Goal: Ask a question

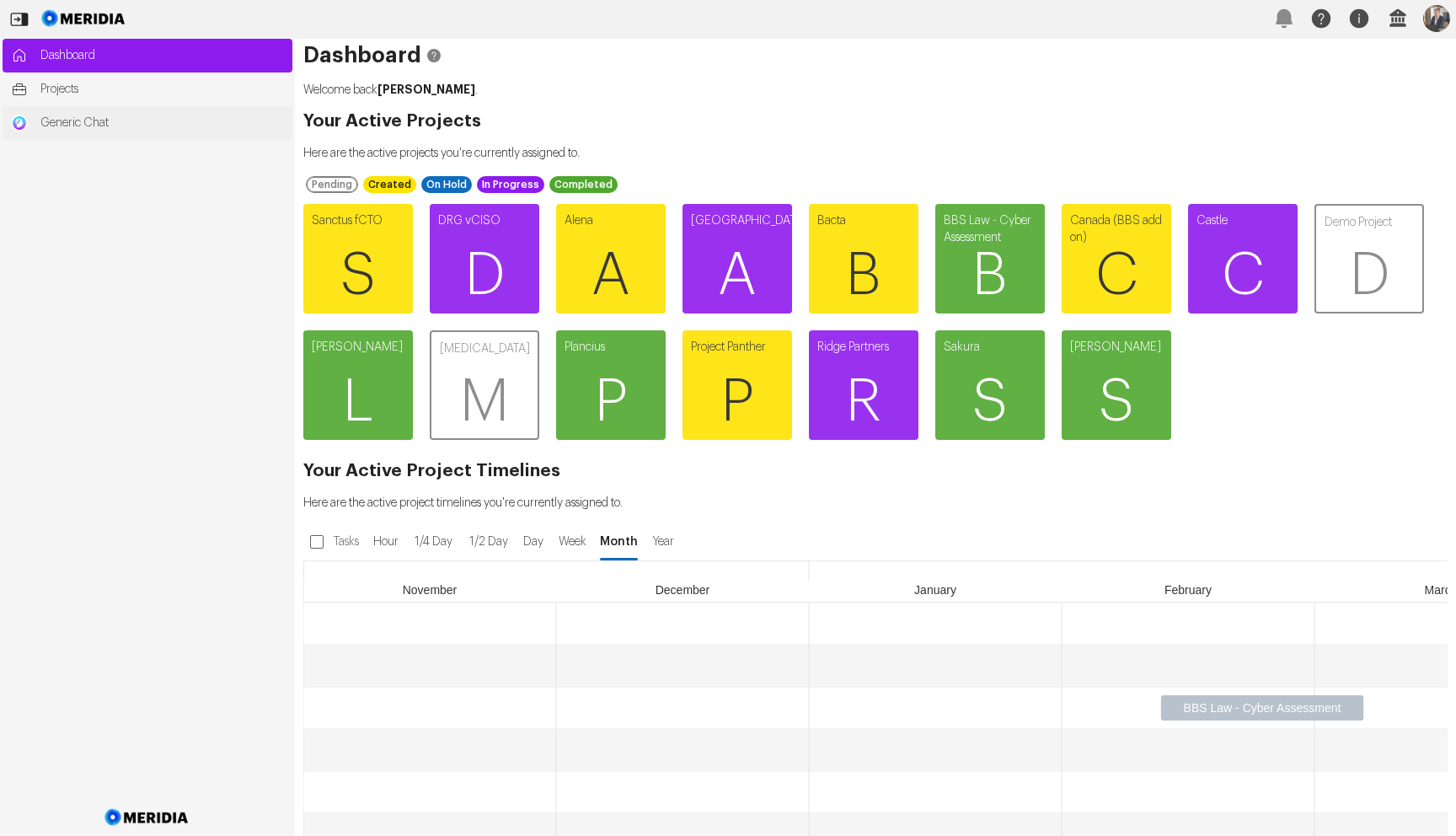
click at [112, 131] on span "Generic Chat" at bounding box center [162, 122] width 243 height 17
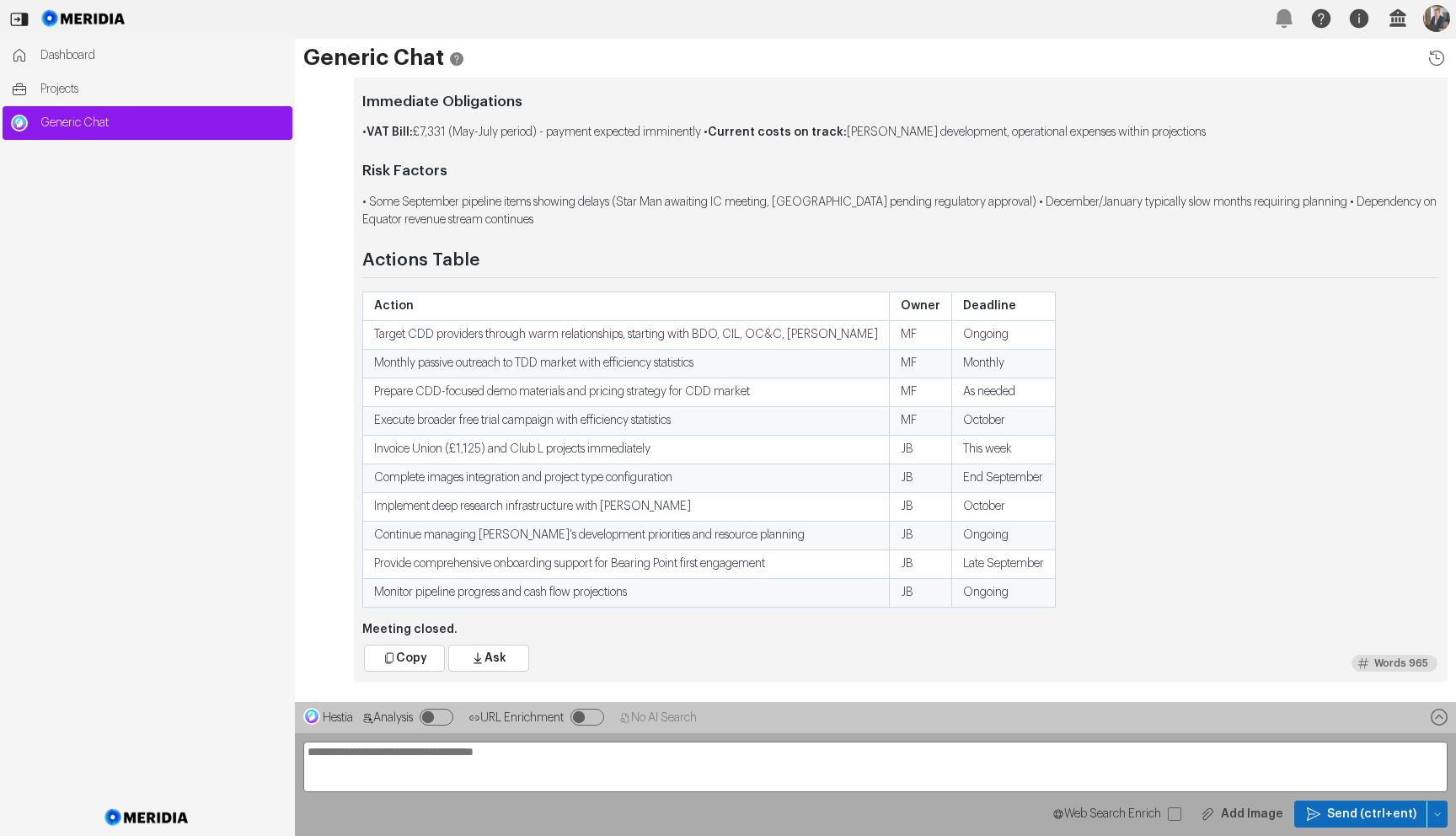
click at [1329, 761] on textarea at bounding box center [875, 766] width 1144 height 50
click at [1297, 712] on div "Hestia Analysis URL Enrichment No AI Search" at bounding box center [875, 718] width 1161 height 32
click at [1437, 803] on button "button" at bounding box center [1437, 813] width 21 height 27
click at [1374, 696] on span "Clear Chat Sesssion" at bounding box center [1368, 696] width 128 height 17
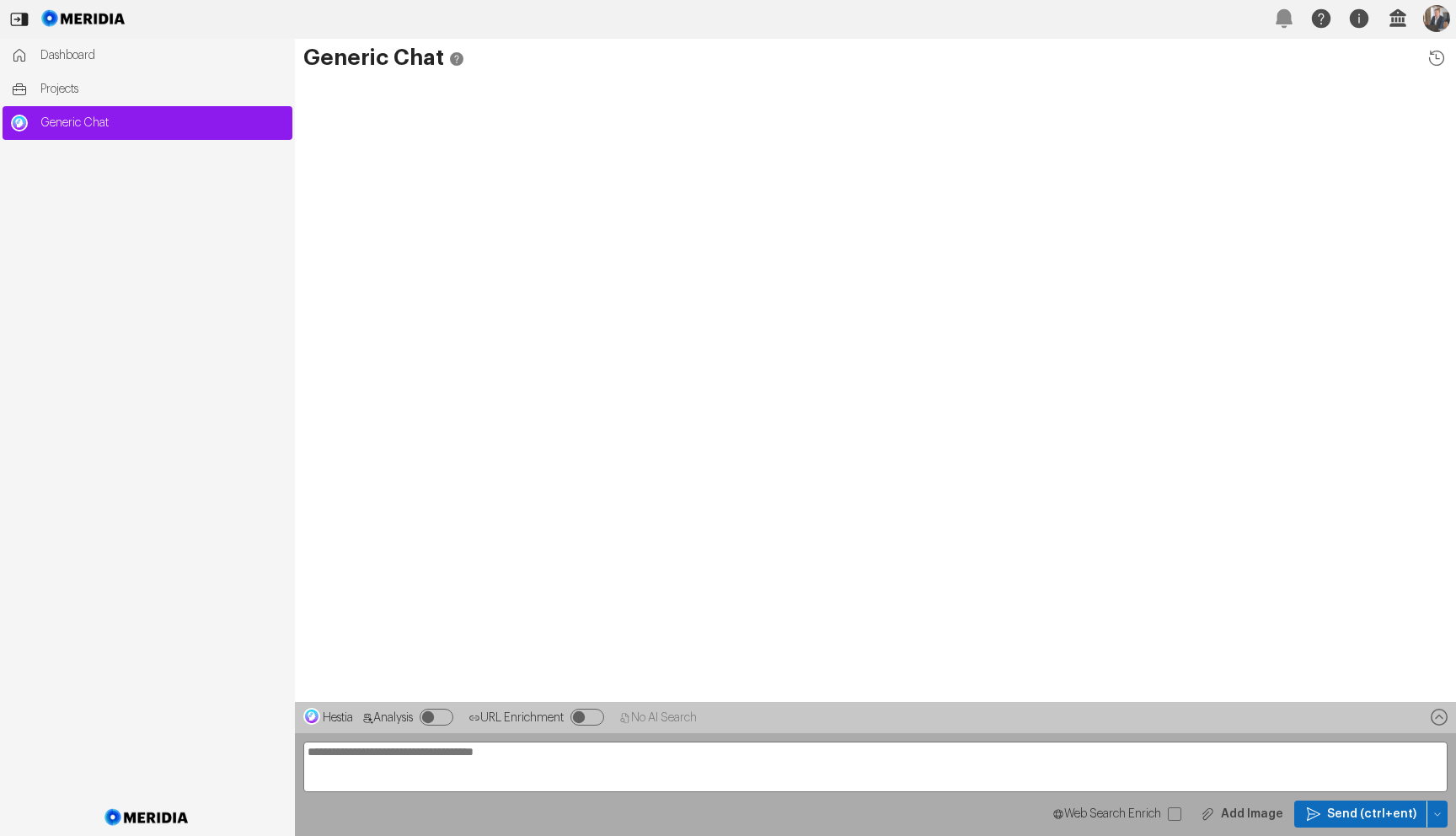
click at [1031, 753] on textarea at bounding box center [875, 766] width 1144 height 50
paste textarea "**********"
type textarea "**********"
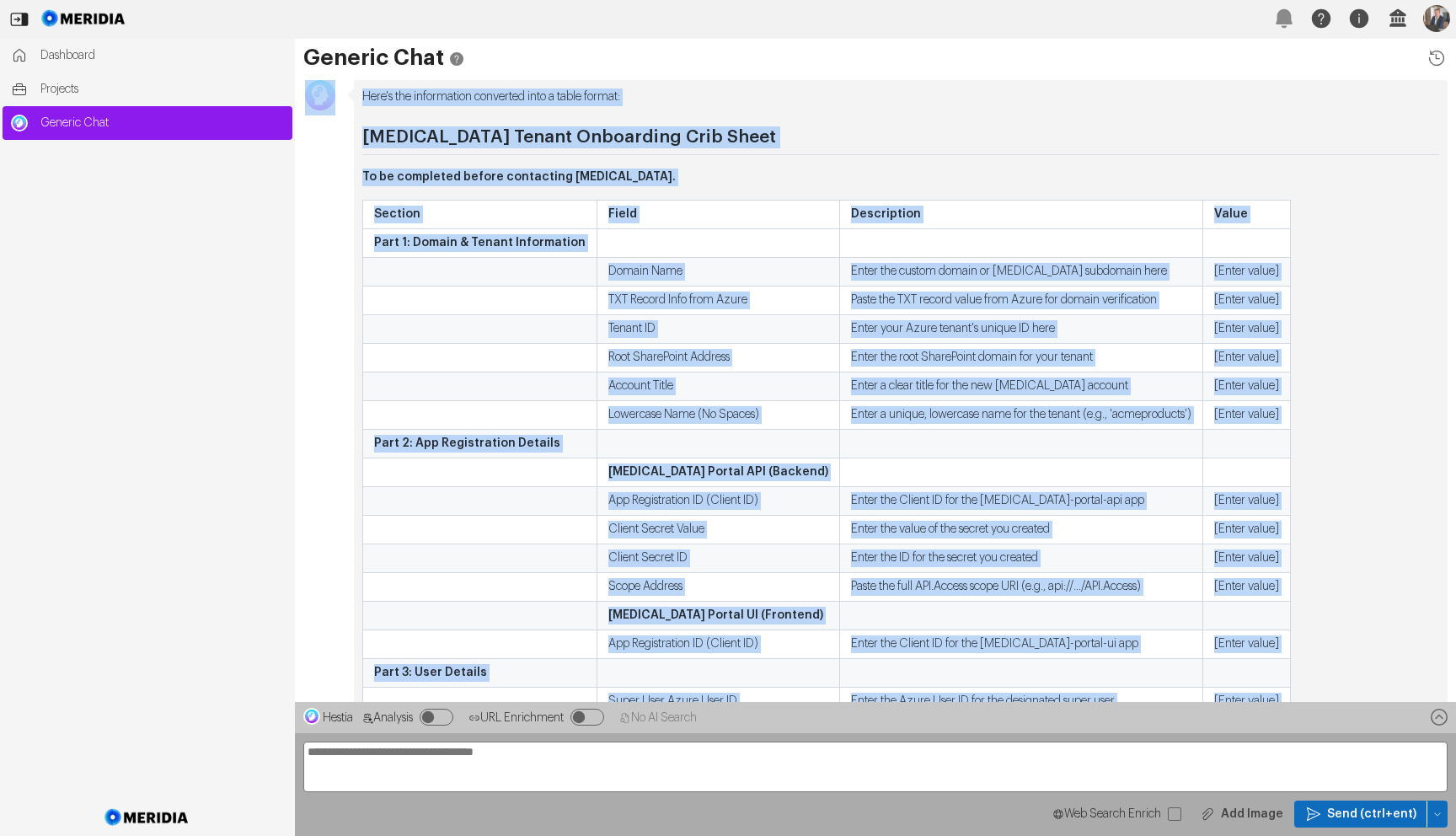
scroll to position [-215, 0]
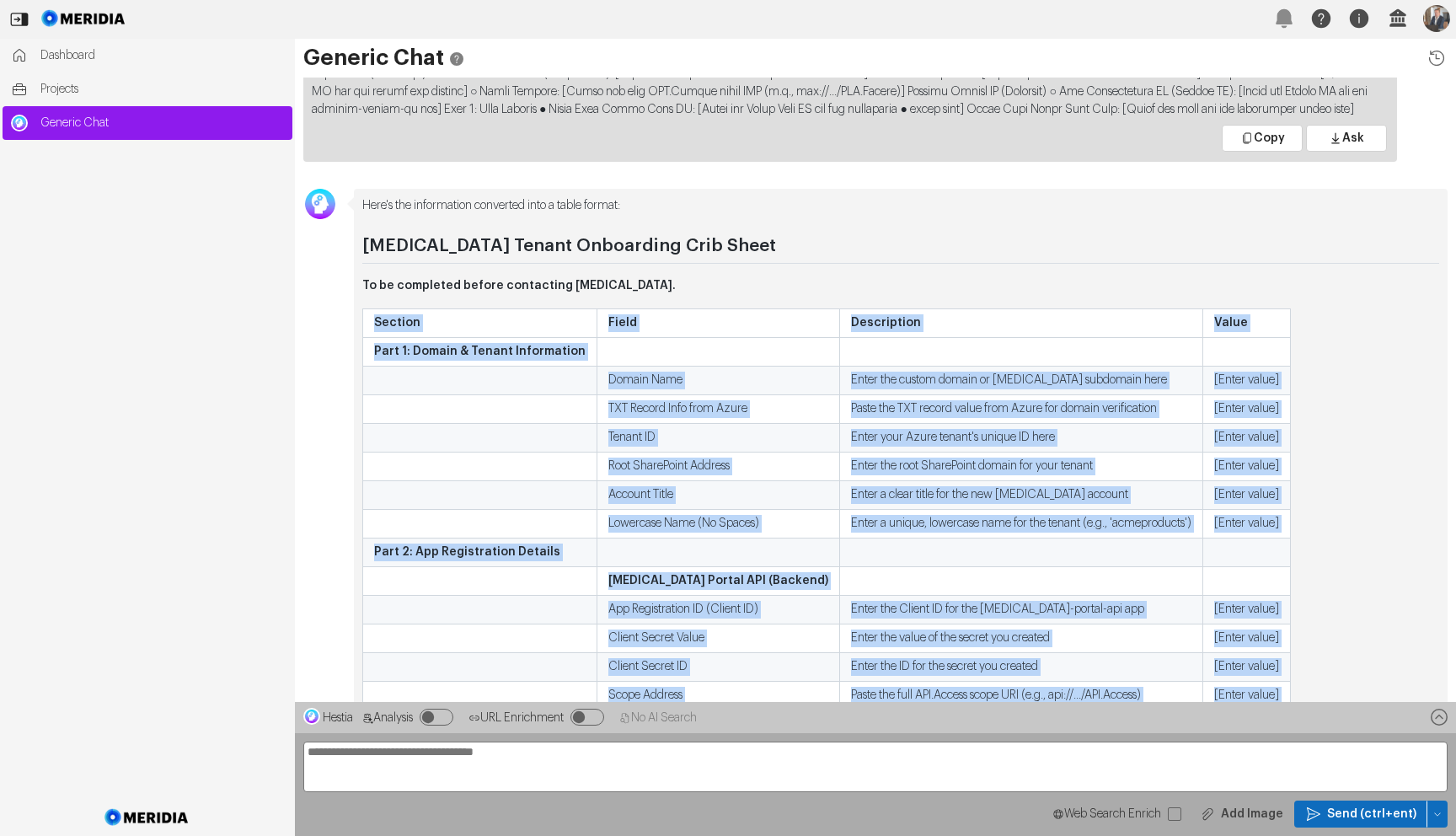
drag, startPoint x: 1239, startPoint y: 624, endPoint x: 363, endPoint y: 330, distance: 924.0
click at [363, 330] on table "Section Field Description Value Part 1: Domain & Tenant Information Domain Name…" at bounding box center [827, 581] width 929 height 545
copy table "Section Field Description Value Part 1: Domain & Tenant Information Domain Name…"
